Goal: Find specific page/section: Find specific page/section

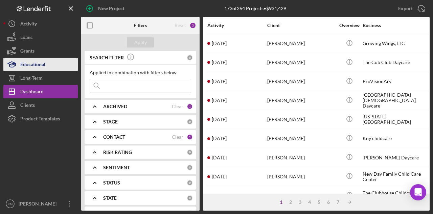
scroll to position [157, 0]
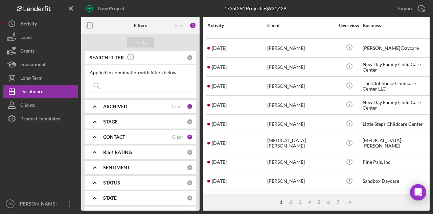
scroll to position [110, 0]
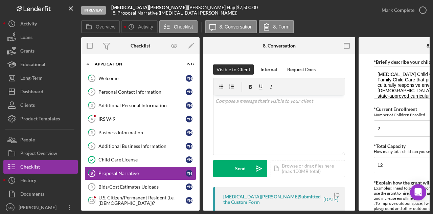
scroll to position [38, 0]
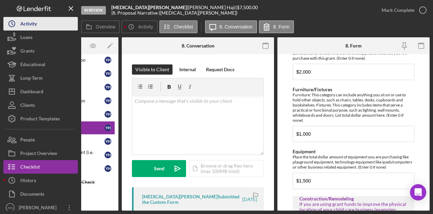
click at [23, 27] on div "Activity" at bounding box center [28, 24] width 17 height 15
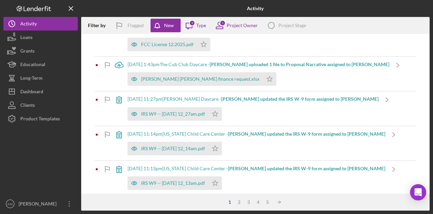
scroll to position [124, 0]
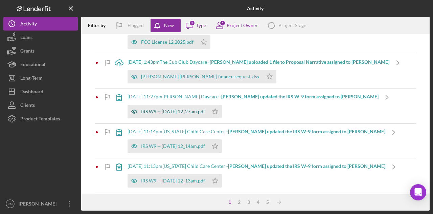
click at [141, 115] on icon "button" at bounding box center [135, 112] width 14 height 14
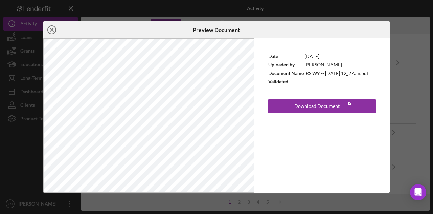
click at [54, 27] on circle at bounding box center [52, 30] width 8 height 8
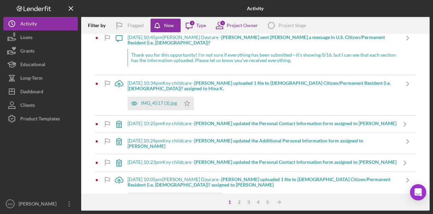
scroll to position [329, 0]
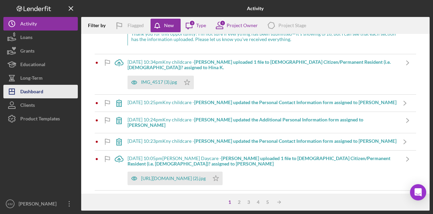
click at [25, 92] on div "Dashboard" at bounding box center [31, 92] width 23 height 15
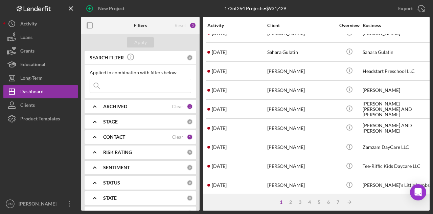
scroll to position [318, 0]
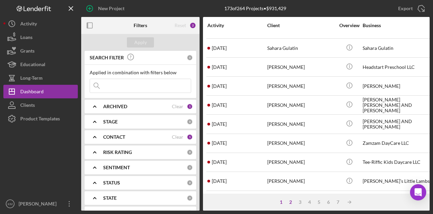
click at [291, 200] on div "2" at bounding box center [290, 201] width 9 height 5
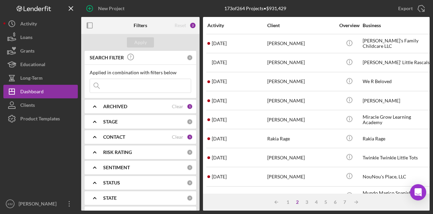
scroll to position [0, 0]
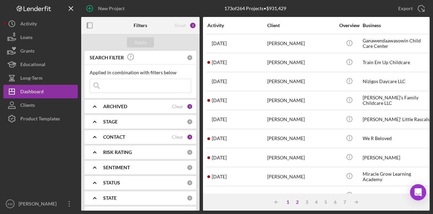
click at [287, 204] on div "1" at bounding box center [287, 201] width 9 height 5
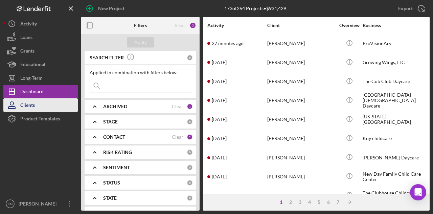
click at [34, 107] on div "Clients" at bounding box center [27, 105] width 15 height 15
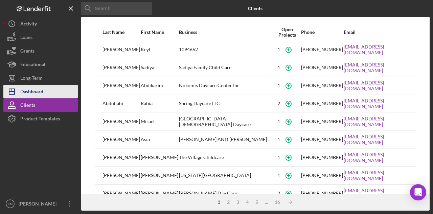
click at [28, 88] on div "Dashboard" at bounding box center [31, 92] width 23 height 15
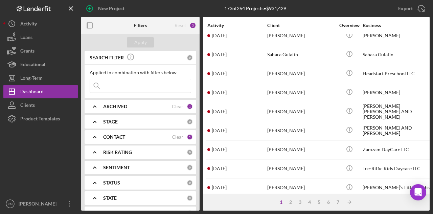
scroll to position [318, 0]
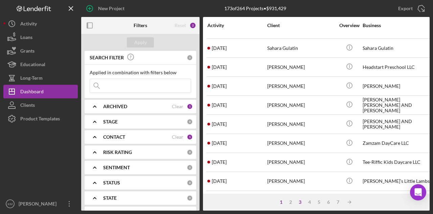
click at [296, 203] on div "3" at bounding box center [300, 201] width 9 height 5
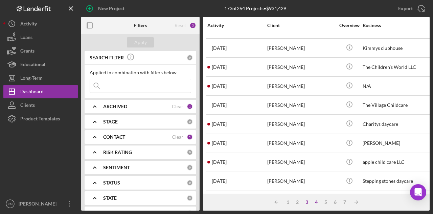
click at [317, 203] on div "4" at bounding box center [316, 201] width 9 height 5
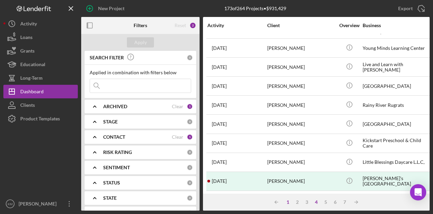
click at [292, 202] on div "1" at bounding box center [287, 201] width 9 height 5
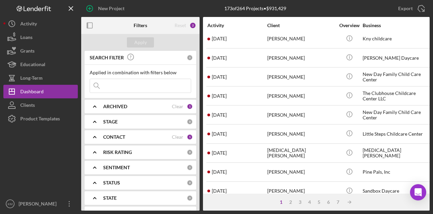
scroll to position [0, 0]
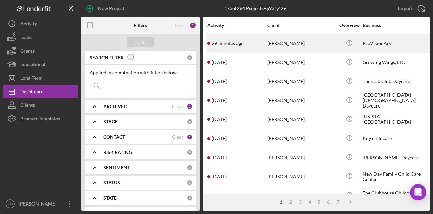
click at [310, 36] on div "[PERSON_NAME]" at bounding box center [301, 44] width 68 height 18
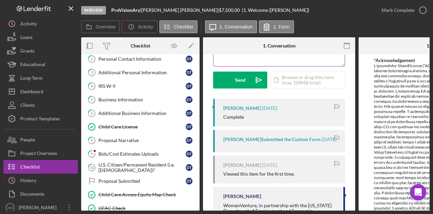
scroll to position [123, 0]
